Goal: Task Accomplishment & Management: Manage account settings

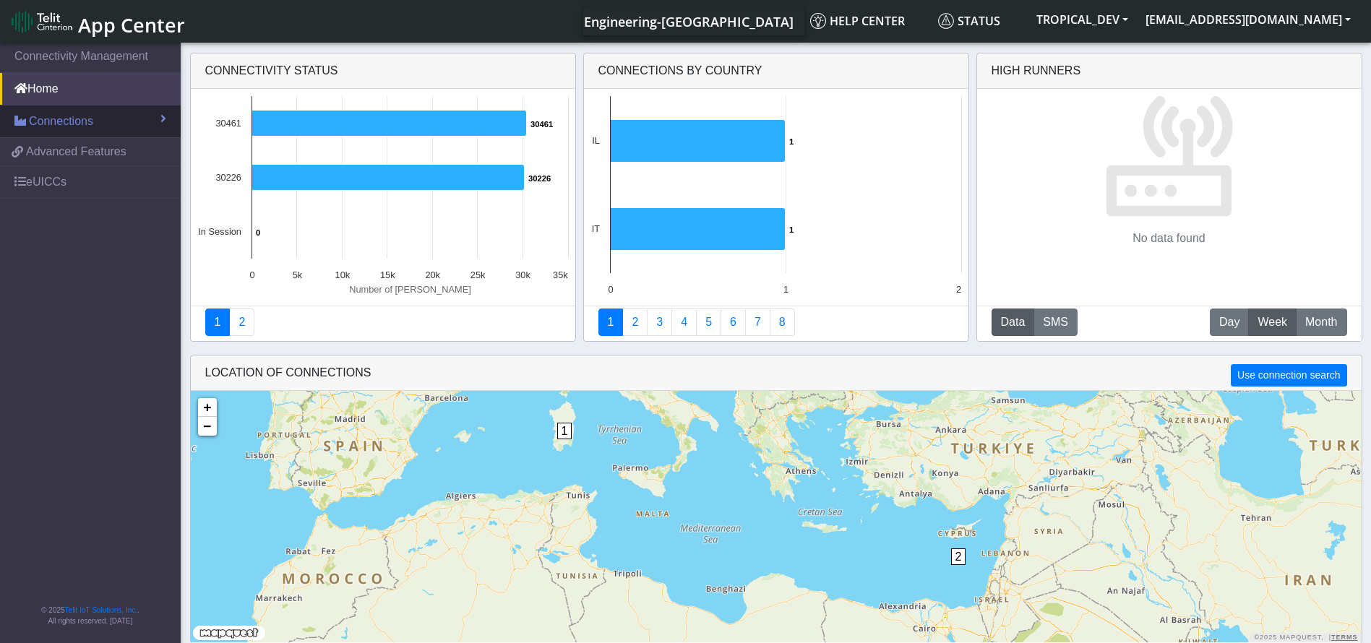
click at [95, 121] on link "Connections" at bounding box center [90, 122] width 181 height 32
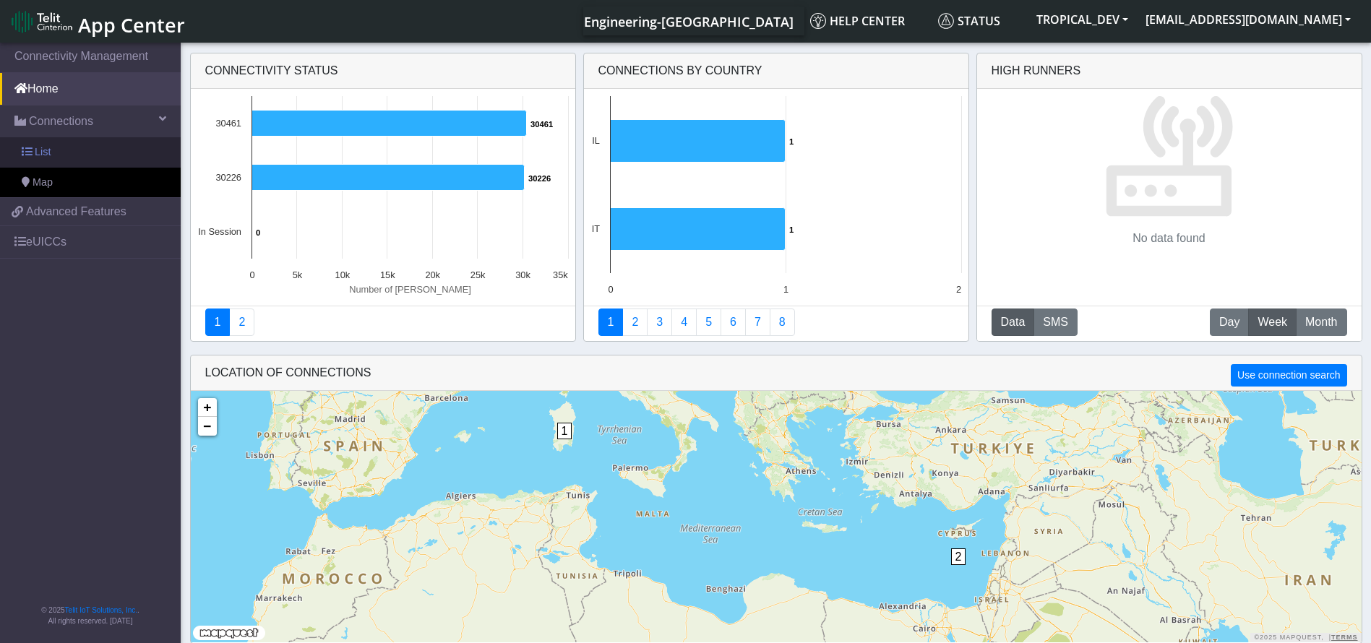
click at [80, 152] on link "List" at bounding box center [90, 152] width 181 height 30
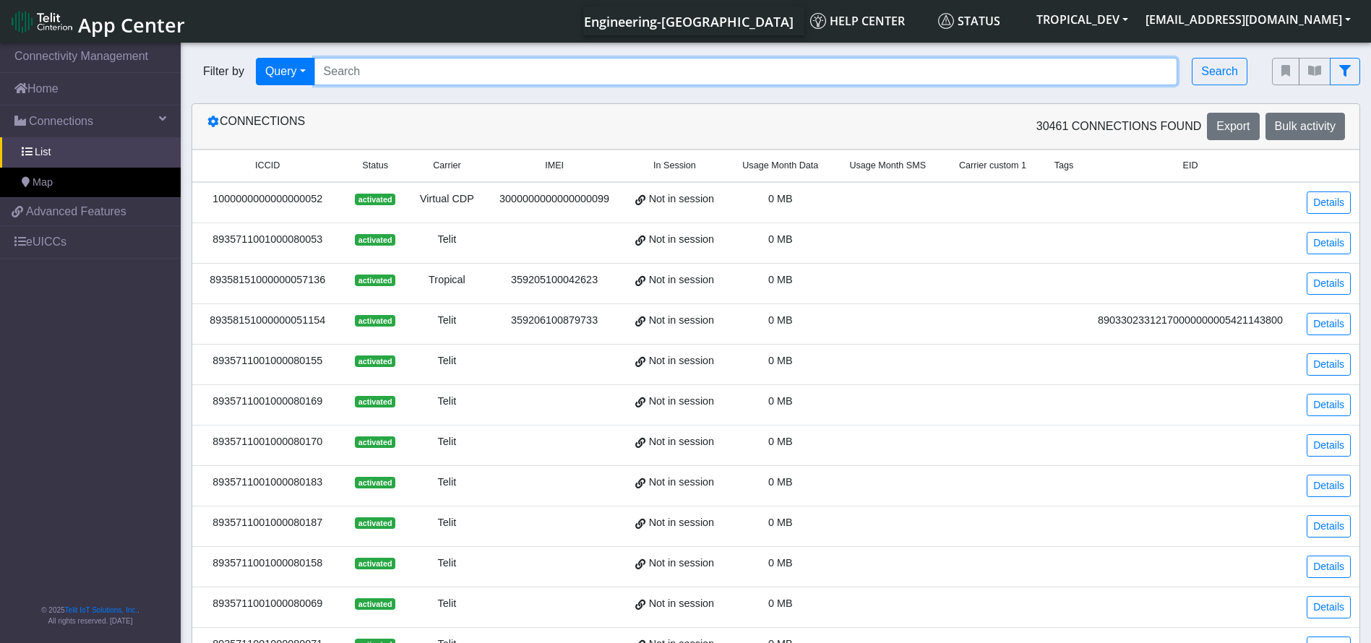
click at [433, 69] on input "Search..." at bounding box center [746, 71] width 864 height 27
paste input "8935711001000080107"
type input "8935711001000080107"
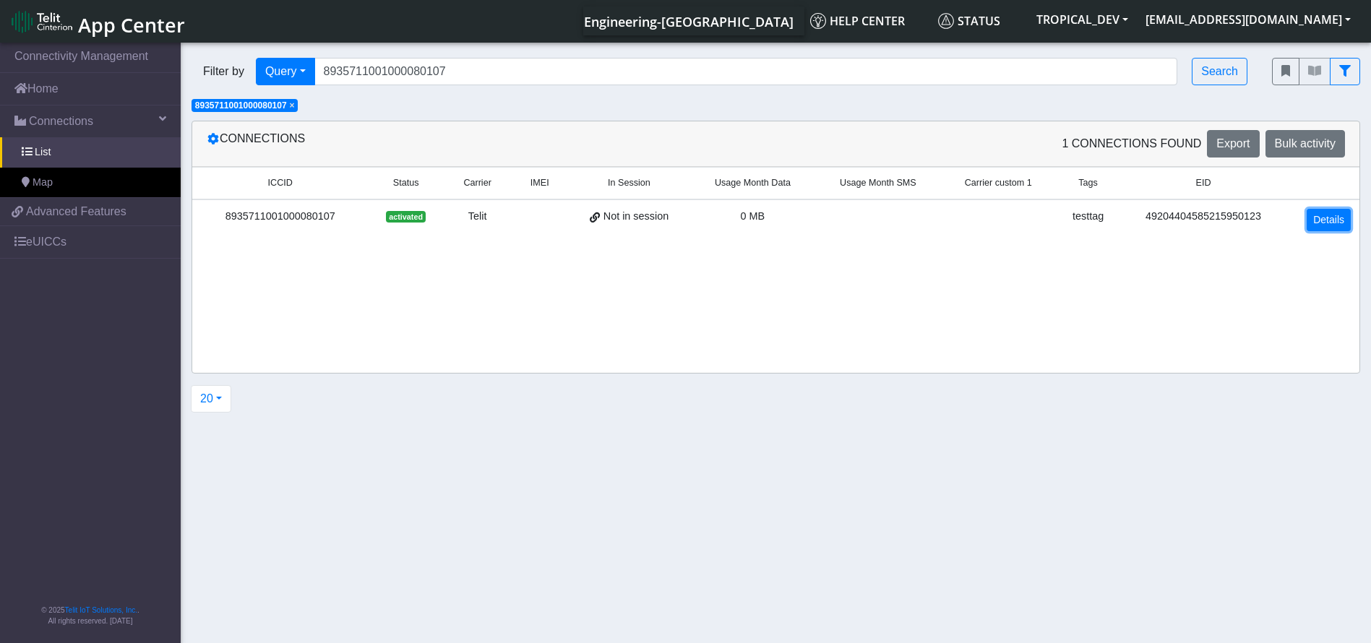
click at [1321, 216] on link "Details" at bounding box center [1329, 220] width 44 height 22
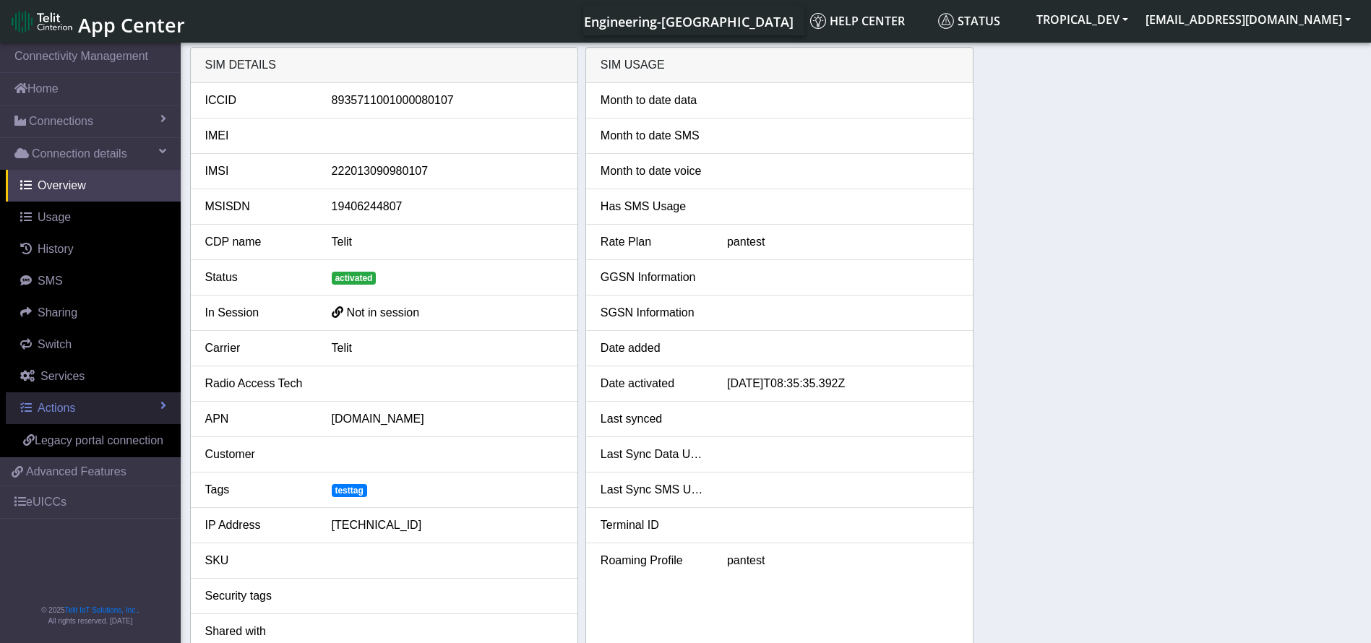
click at [53, 418] on link "Actions" at bounding box center [93, 408] width 175 height 32
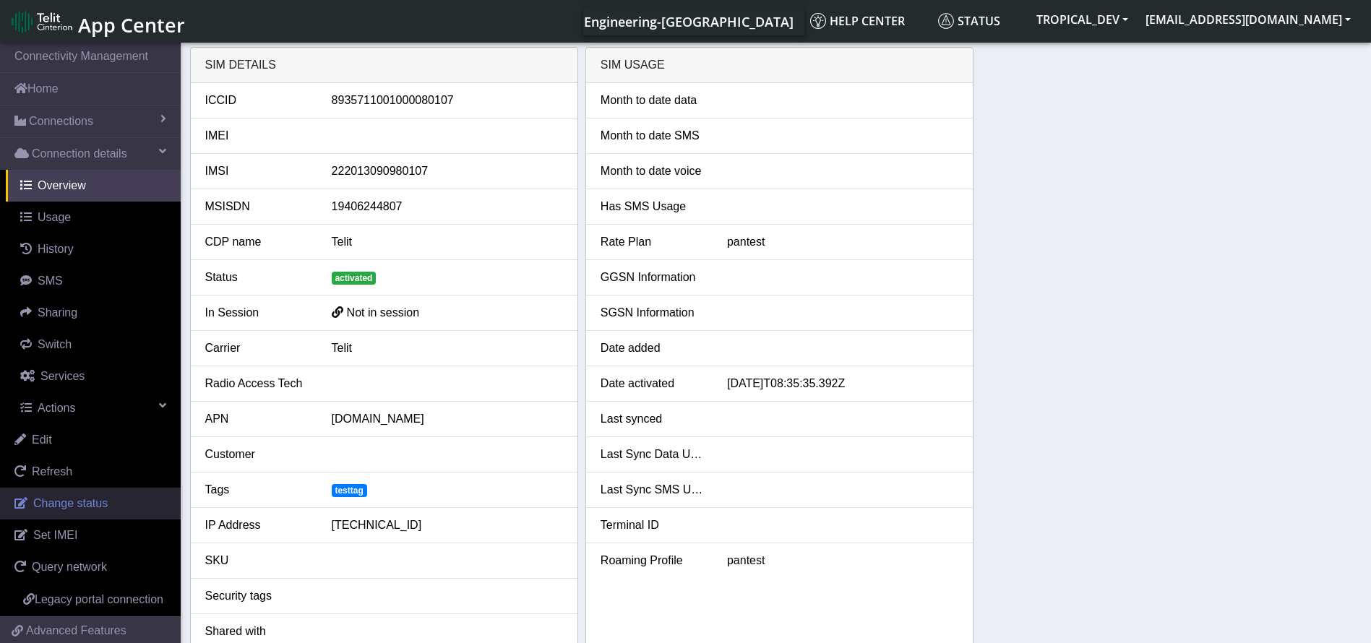
click at [57, 502] on span "Change status" at bounding box center [70, 503] width 74 height 12
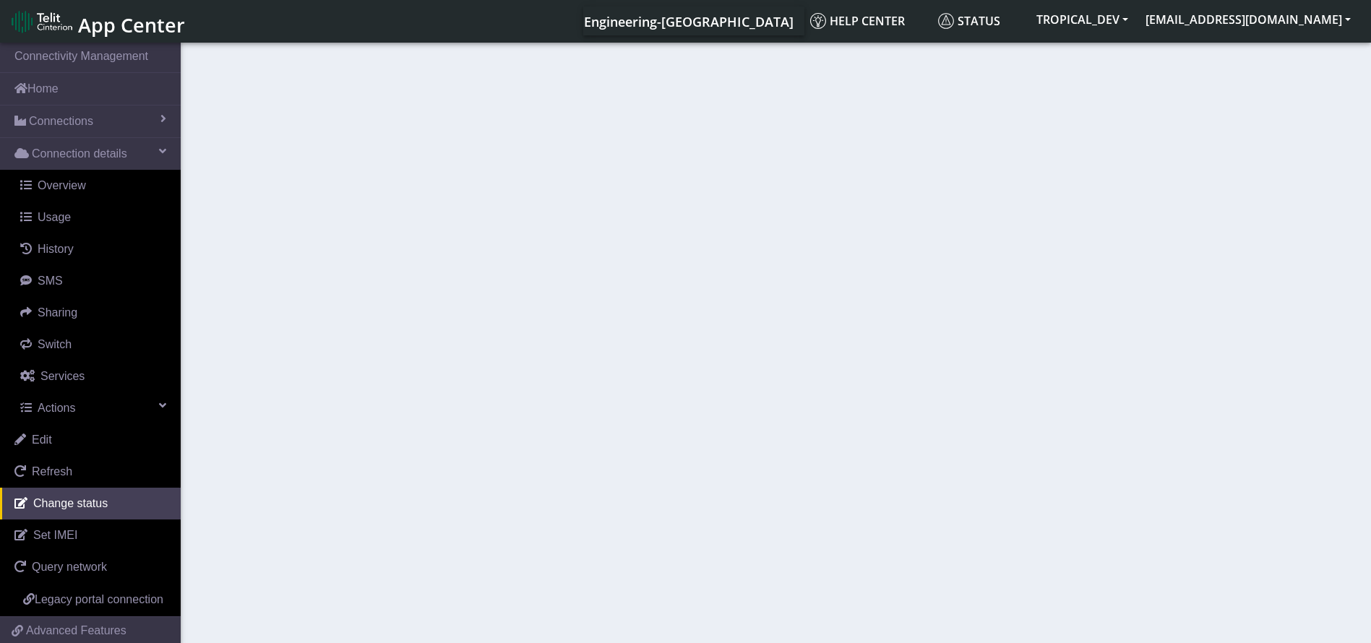
select select "activated"
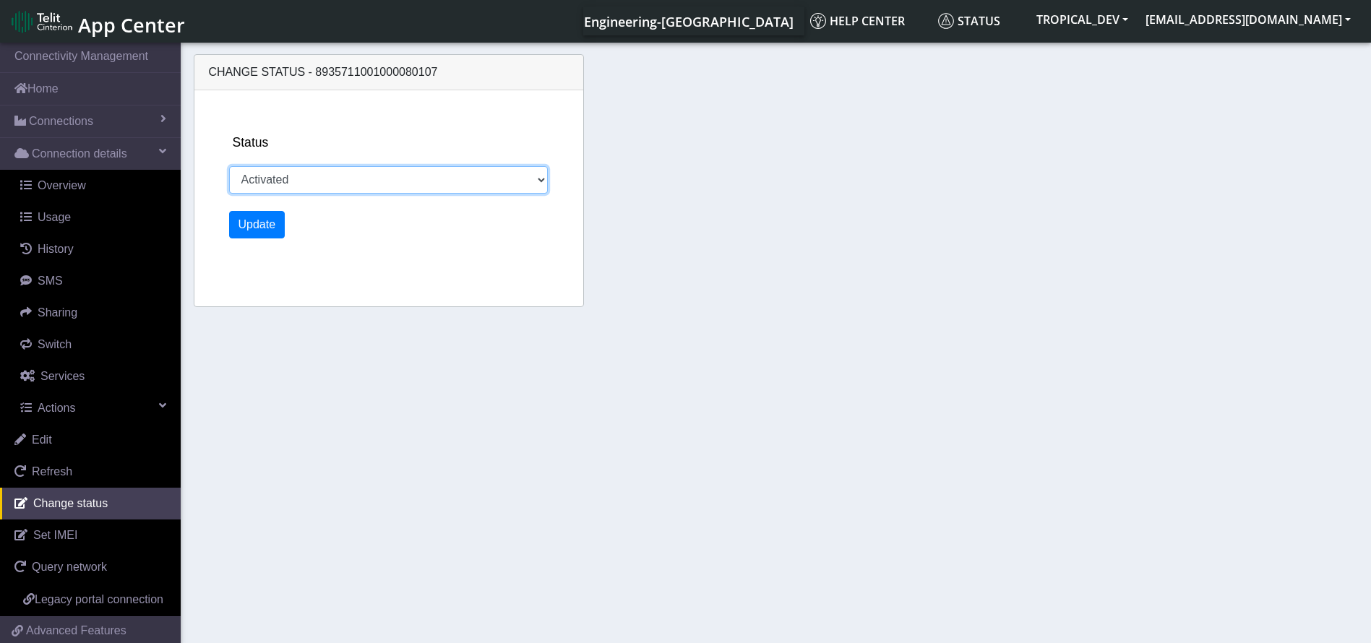
click at [366, 176] on select "Activated Deactivated Blocked" at bounding box center [388, 179] width 319 height 27
click at [437, 171] on select "Activated Deactivated Blocked" at bounding box center [388, 179] width 319 height 27
